Goal: Navigation & Orientation: Find specific page/section

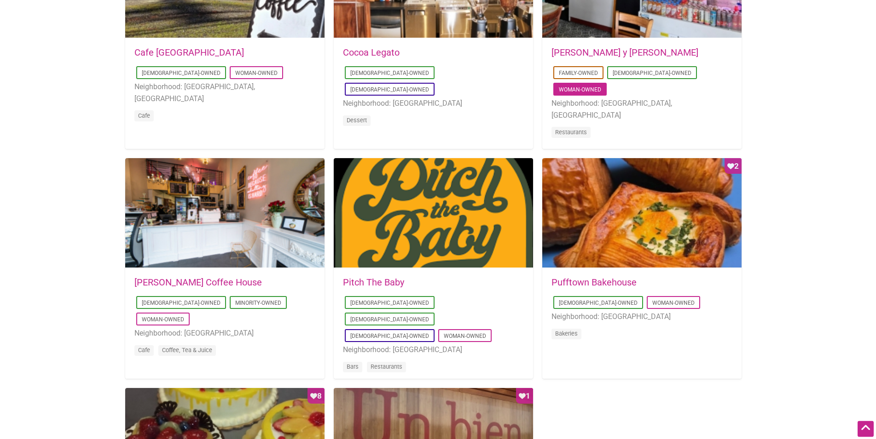
scroll to position [563, 0]
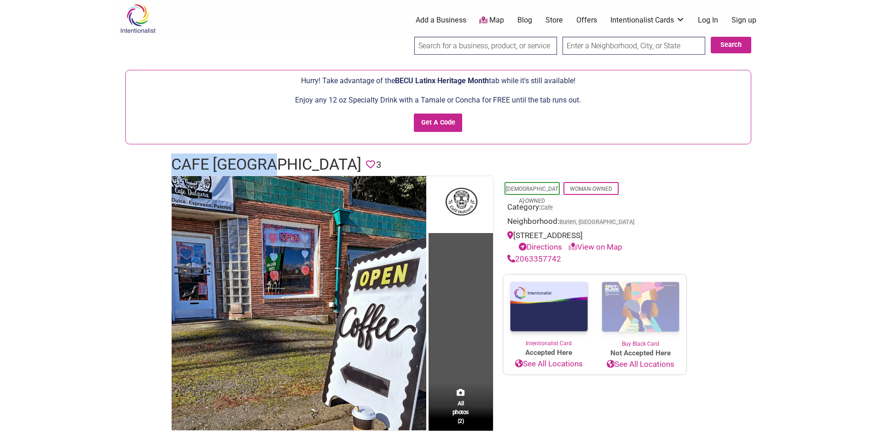
drag, startPoint x: 174, startPoint y: 165, endPoint x: 280, endPoint y: 164, distance: 105.9
click at [280, 164] on h1 "Cafe Dulzura" at bounding box center [266, 165] width 190 height 22
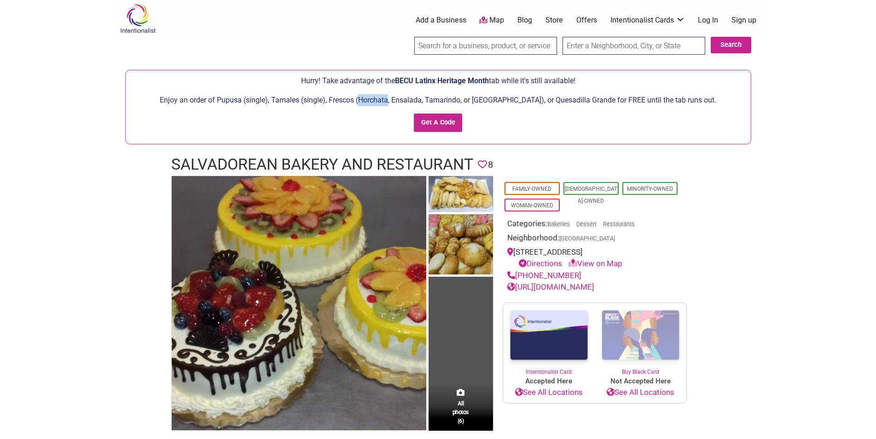
drag, startPoint x: 380, startPoint y: 98, endPoint x: 409, endPoint y: 101, distance: 29.6
click at [409, 101] on p "Enjoy an order of Pupusa (single), Tamales (single), Frescos (Horchata, Ensalad…" at bounding box center [438, 100] width 616 height 12
click at [383, 90] on form "Hurry! Take advantage of the BECU Latinx Heritage Month tab while it's still av…" at bounding box center [438, 107] width 616 height 64
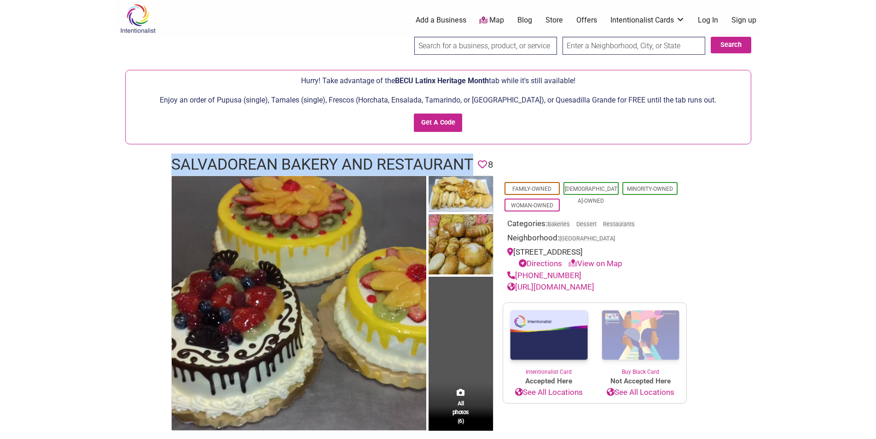
drag, startPoint x: 172, startPoint y: 168, endPoint x: 474, endPoint y: 158, distance: 302.5
click at [473, 158] on h1 "Salvadorean Bakery and Restaurant" at bounding box center [322, 165] width 302 height 22
